Goal: Transaction & Acquisition: Purchase product/service

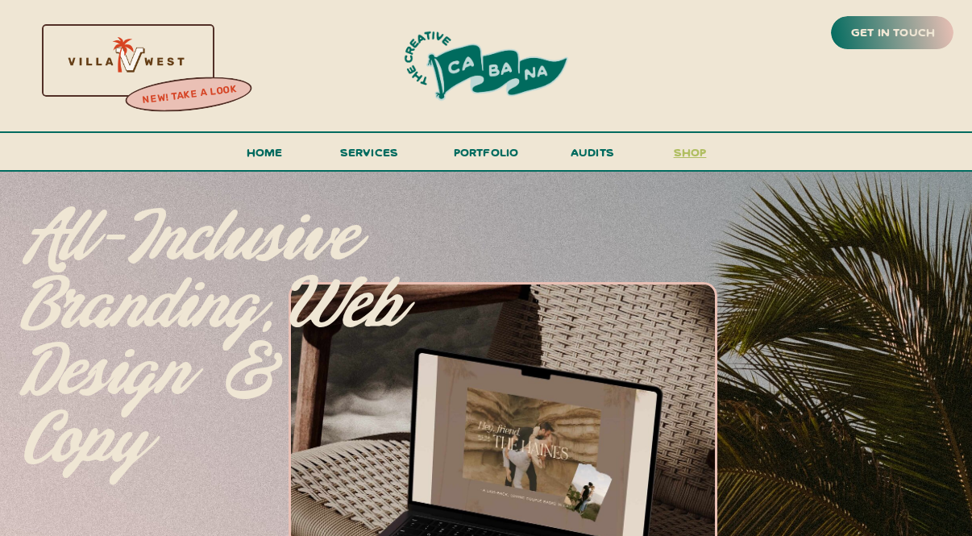
click at [694, 150] on h3 "shop" at bounding box center [689, 156] width 77 height 28
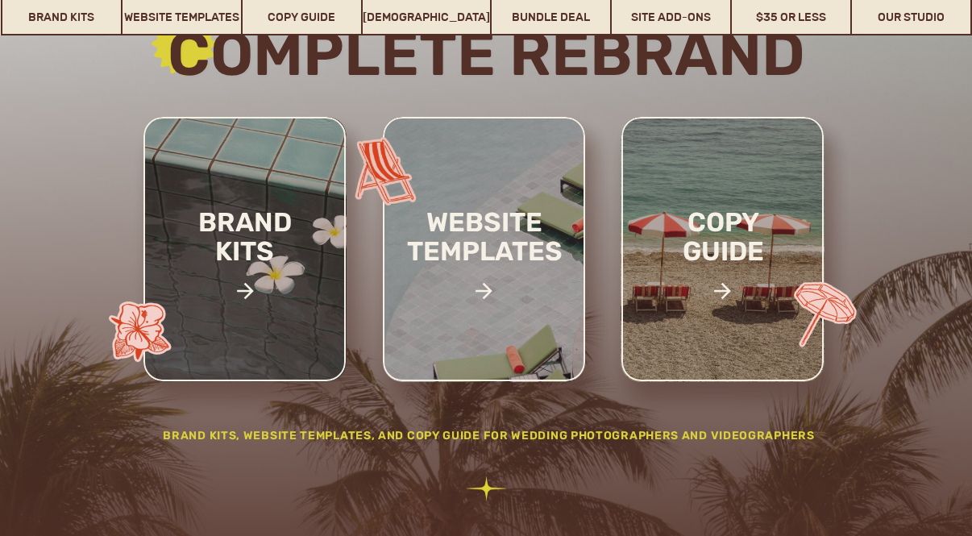
scroll to position [255, 0]
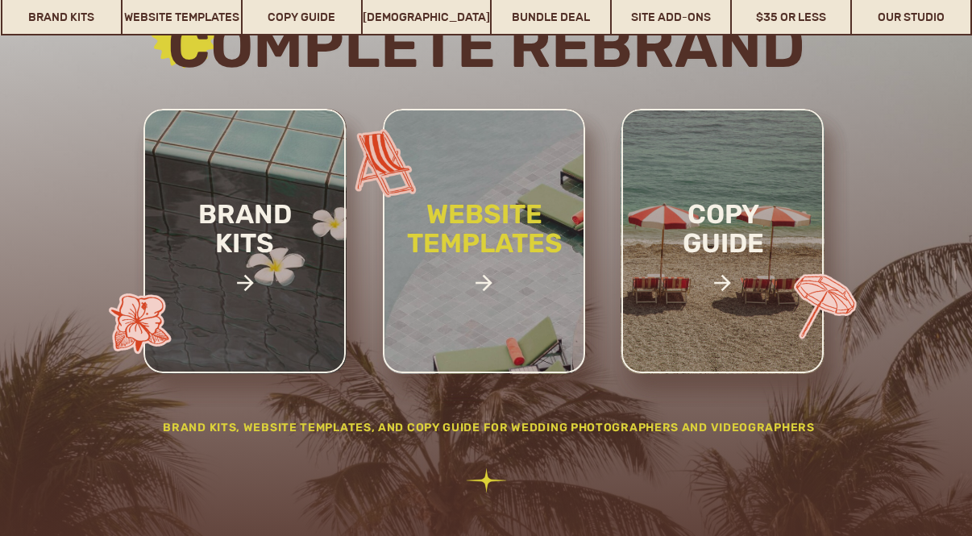
click at [475, 255] on h2 "website templates" at bounding box center [484, 246] width 211 height 93
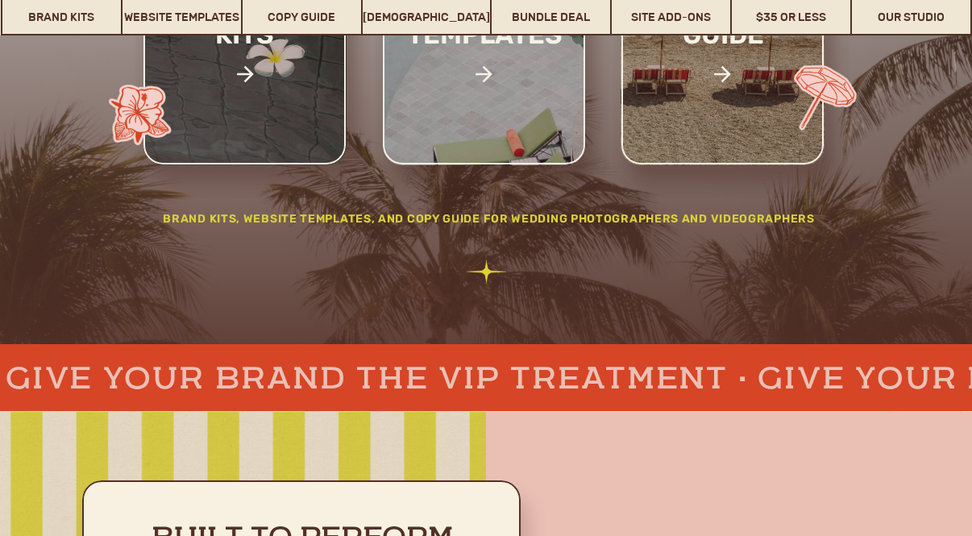
scroll to position [467, 0]
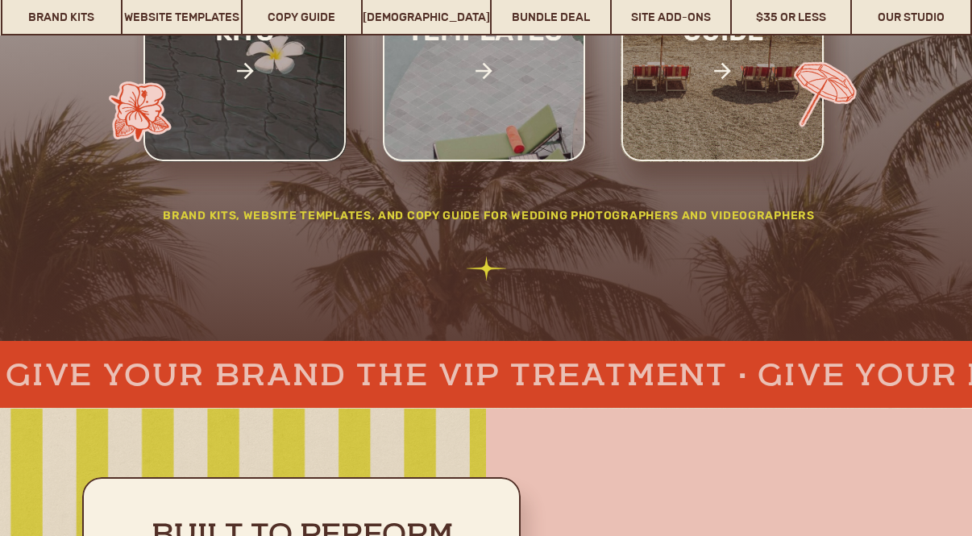
click at [472, 98] on div at bounding box center [484, 29] width 202 height 264
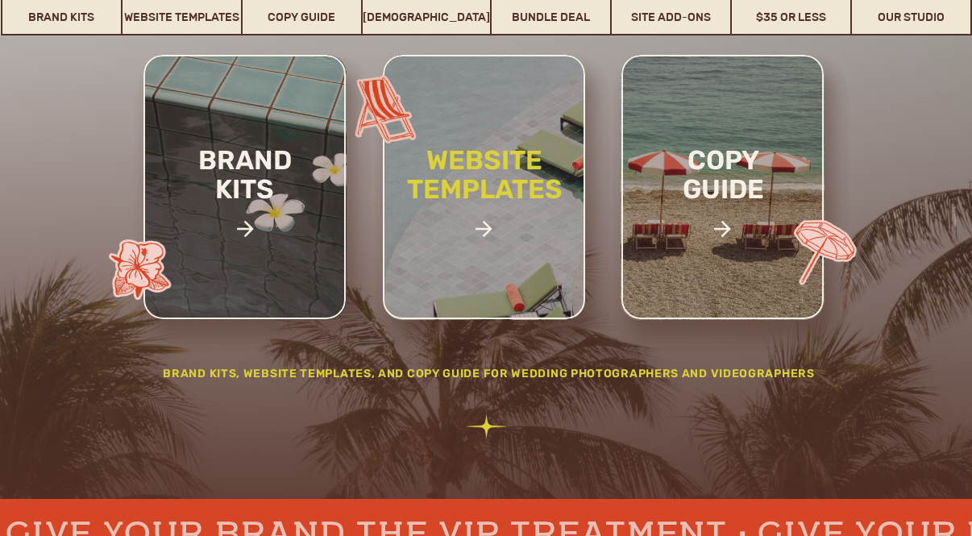
click at [489, 184] on h2 "website templates" at bounding box center [484, 192] width 211 height 93
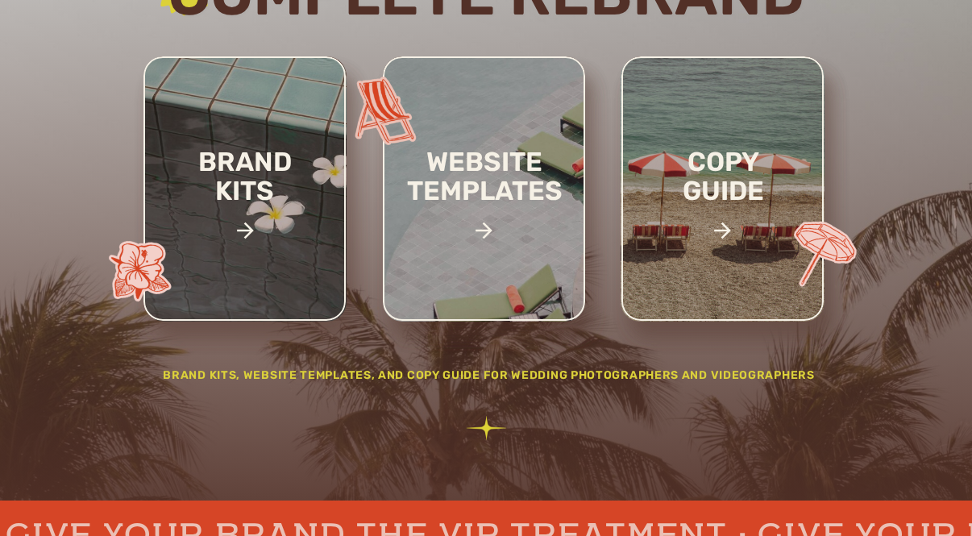
scroll to position [0, 0]
